Goal: Task Accomplishment & Management: Use online tool/utility

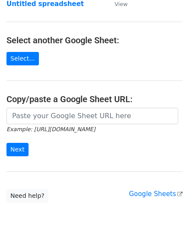
scroll to position [86, 0]
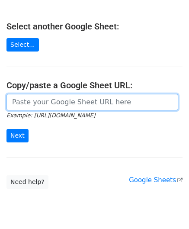
click at [45, 105] on input "url" at bounding box center [92, 102] width 172 height 16
paste input "[URL][DOMAIN_NAME]"
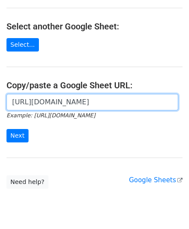
scroll to position [0, 182]
type input "[URL][DOMAIN_NAME]"
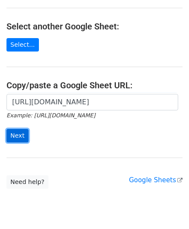
click at [19, 133] on input "Next" at bounding box center [17, 135] width 22 height 13
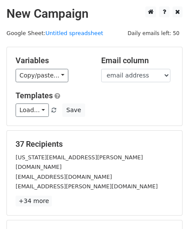
scroll to position [106, 0]
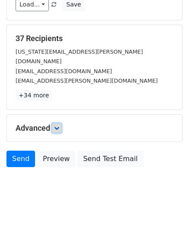
click at [61, 123] on link at bounding box center [57, 128] width 10 height 10
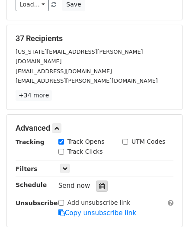
click at [99, 183] on icon at bounding box center [102, 186] width 6 height 6
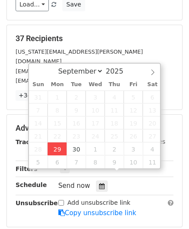
type input "2025-09-29 12:00"
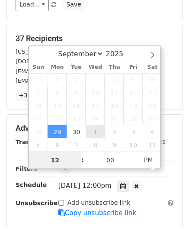
paste input "Hour"
type input "2"
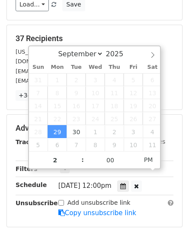
type input "2025-09-29 14:00"
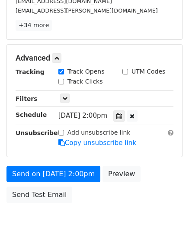
scroll to position [210, 0]
